Goal: Task Accomplishment & Management: Manage account settings

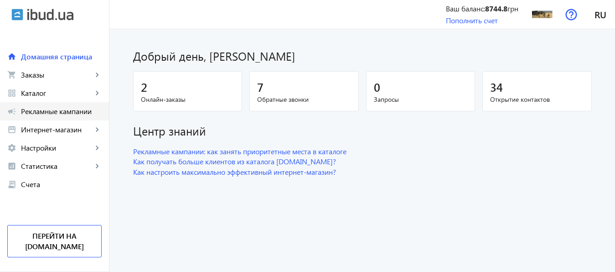
click at [64, 112] on span "Рекламные кампании" at bounding box center [61, 111] width 81 height 9
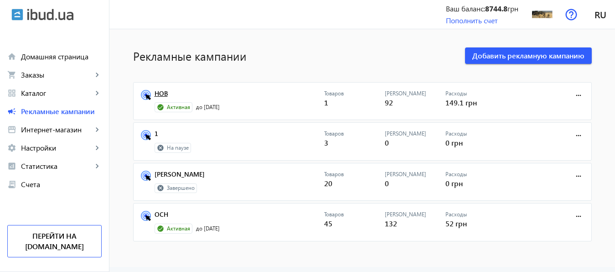
click at [157, 93] on link "НОВ" at bounding box center [240, 96] width 170 height 13
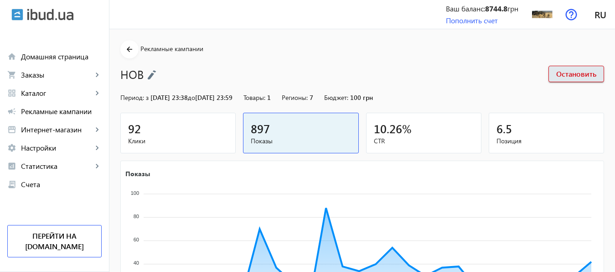
scroll to position [177, 0]
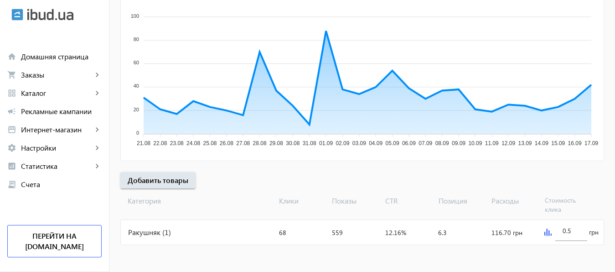
click at [545, 231] on img at bounding box center [548, 231] width 7 height 7
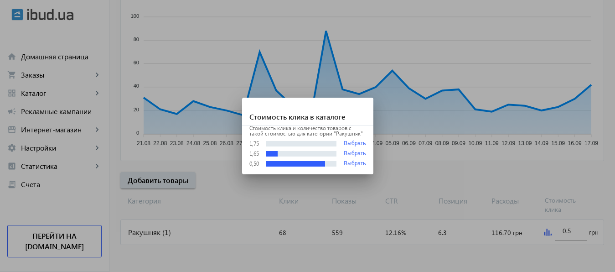
click at [573, 230] on div at bounding box center [307, 136] width 615 height 272
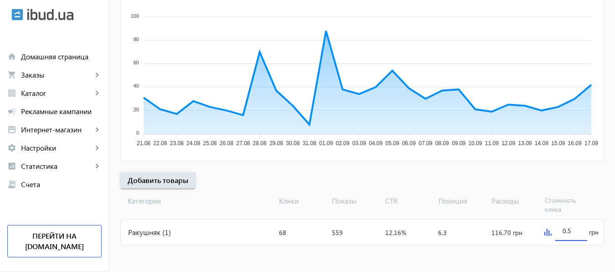
scroll to position [177, 0]
click at [573, 230] on input "0.5" at bounding box center [571, 230] width 17 height 9
type input "2"
click at [566, 259] on mat-sidenav-content "arrow_back Рекламные кампании НОВ Остановить Период: з [DATE] 23:38 до [DATE] 2…" at bounding box center [362, 62] width 506 height 420
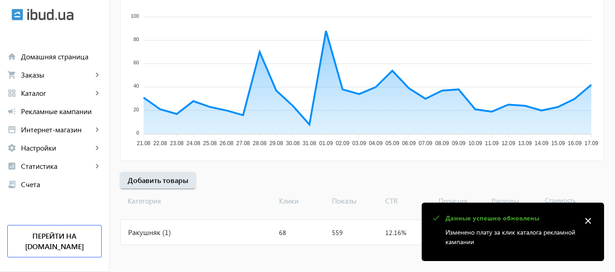
click at [586, 222] on mat-icon "close" at bounding box center [588, 221] width 14 height 14
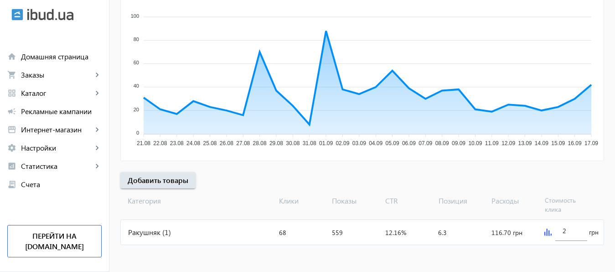
click at [548, 233] on img at bounding box center [548, 231] width 7 height 7
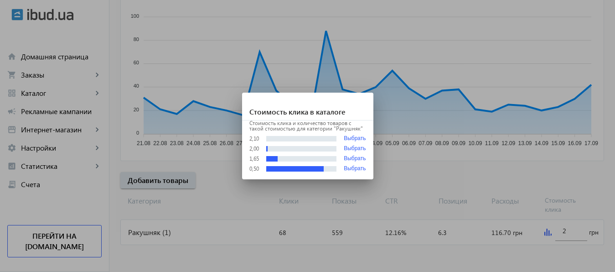
scroll to position [0, 0]
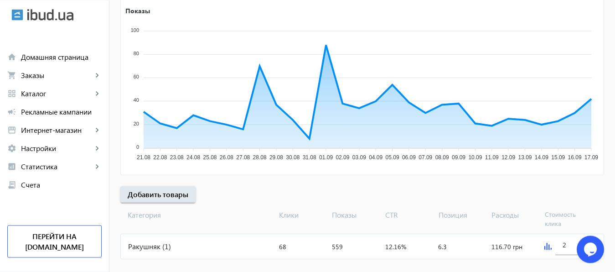
scroll to position [177, 0]
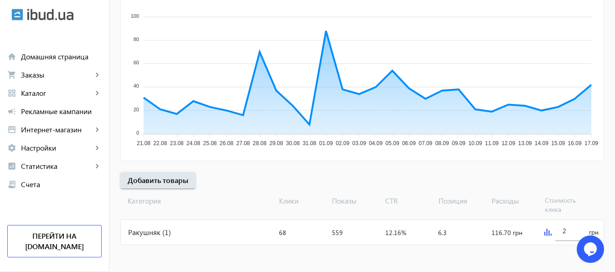
click at [549, 233] on img at bounding box center [548, 231] width 7 height 7
